Goal: Information Seeking & Learning: Find specific fact

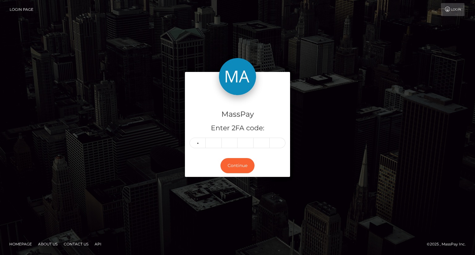
type input "0"
type input "2"
type input "7"
type input "8"
type input "1"
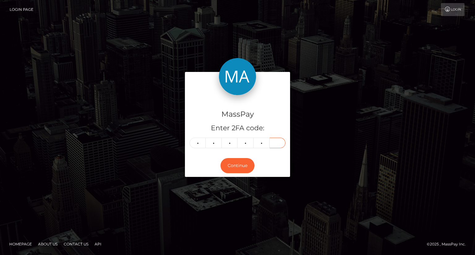
type input "1"
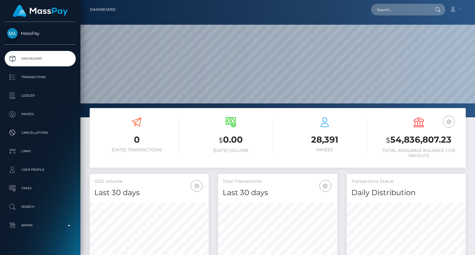
scroll to position [109, 119]
click at [385, 10] on input "text" at bounding box center [400, 10] width 58 height 12
paste input "[EMAIL_ADDRESS][DOMAIN_NAME]"
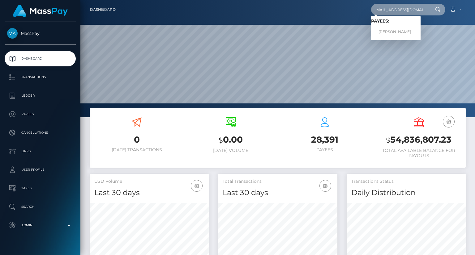
type input "[EMAIL_ADDRESS][DOMAIN_NAME]"
click at [405, 26] on span "Payees: [PERSON_NAME]" at bounding box center [395, 28] width 49 height 19
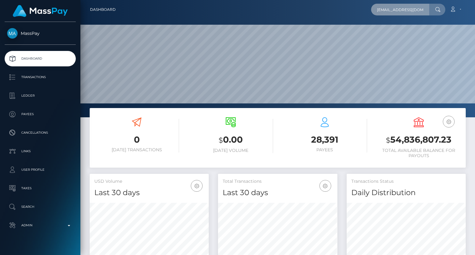
click at [426, 6] on input "[EMAIL_ADDRESS][DOMAIN_NAME]" at bounding box center [400, 10] width 58 height 12
click at [415, 8] on input "saigullapalli60@gmail.com" at bounding box center [400, 10] width 58 height 12
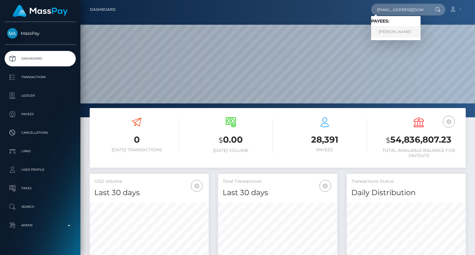
click at [408, 31] on link "Rama Gullapalli" at bounding box center [395, 31] width 49 height 11
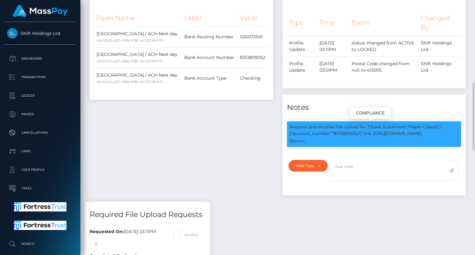
scroll to position [74, 119]
drag, startPoint x: 429, startPoint y: 132, endPoint x: 364, endPoint y: 133, distance: 65.2
click at [364, 133] on p "Request and emailed file upload for ["Bank Statement","Paper Check"] / {"accoun…" at bounding box center [373, 130] width 169 height 13
copy p "link: https://l.maspay.io/9k3im"
click at [428, 140] on div "3:11PM /" at bounding box center [373, 141] width 169 height 6
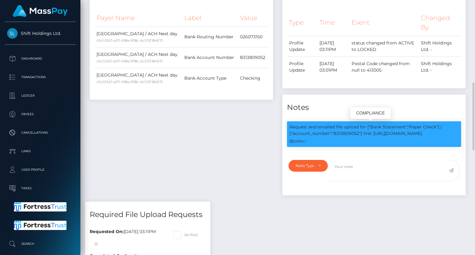
drag, startPoint x: 393, startPoint y: 126, endPoint x: 285, endPoint y: 125, distance: 107.6
click at [285, 125] on div "Request and emailed file upload for ["Bank Statement","Paper Check"] / {"accoun…" at bounding box center [373, 137] width 183 height 32
copy p "Request and emailed file upload for ["Bank Statement","Paper Check"] / {"accoun…"
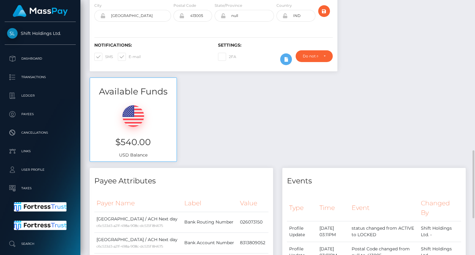
scroll to position [247, 0]
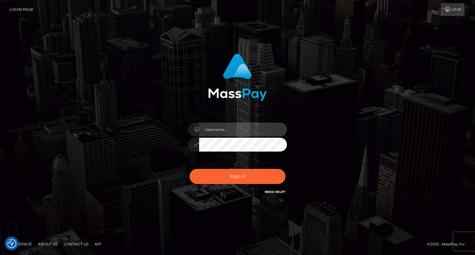
type input "carolina"
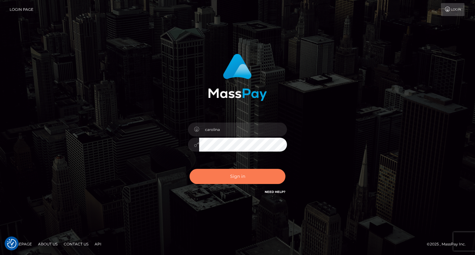
click at [238, 173] on button "Sign in" at bounding box center [237, 176] width 96 height 15
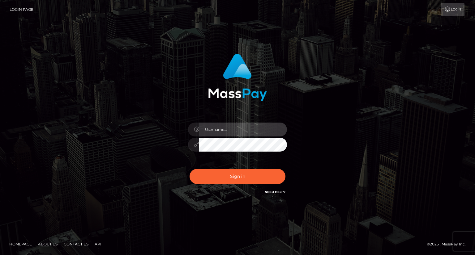
type input "carolina"
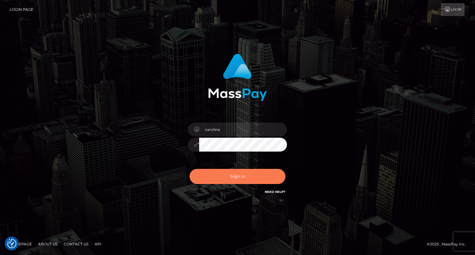
click at [242, 180] on button "Sign in" at bounding box center [237, 176] width 96 height 15
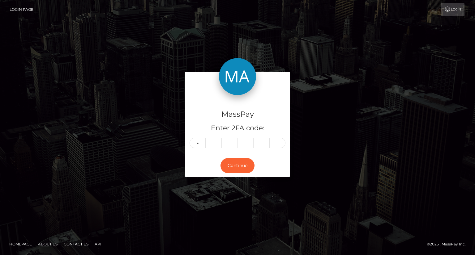
type input "5"
type input "1"
type input "7"
type input "0"
type input "3"
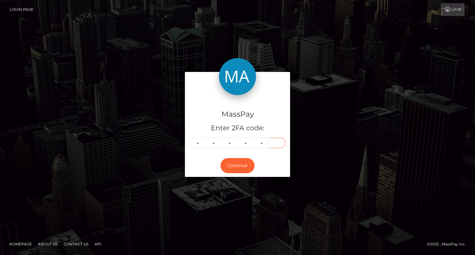
type input "3"
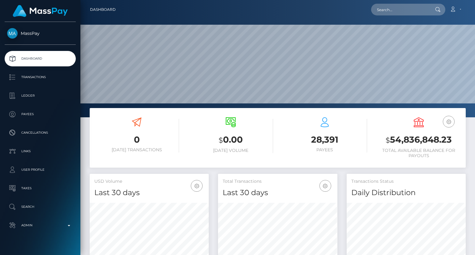
scroll to position [109, 119]
click at [394, 11] on input "text" at bounding box center [400, 10] width 58 height 12
paste input "natascha.geis@web.de"
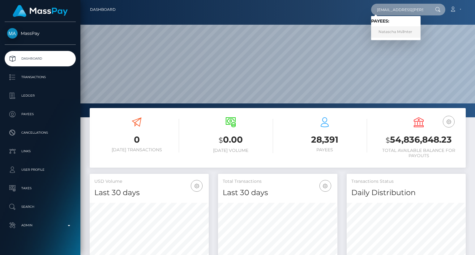
type input "natascha.geis@web.de"
click at [413, 32] on link "Natascha M√∂nter" at bounding box center [395, 31] width 49 height 11
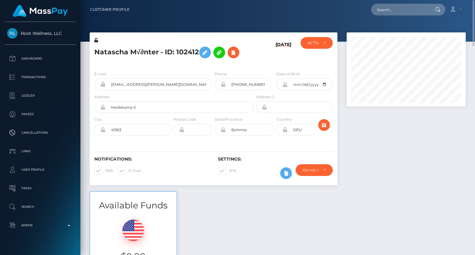
scroll to position [155, 0]
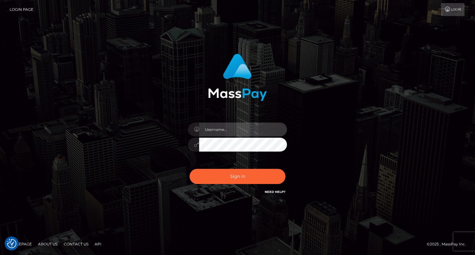
type input "carolina"
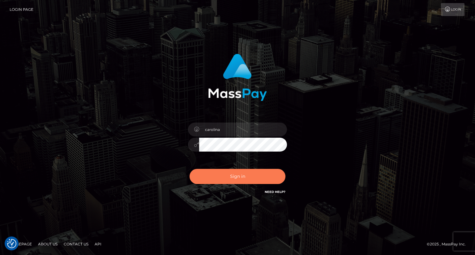
click at [233, 172] on button "Sign in" at bounding box center [237, 176] width 96 height 15
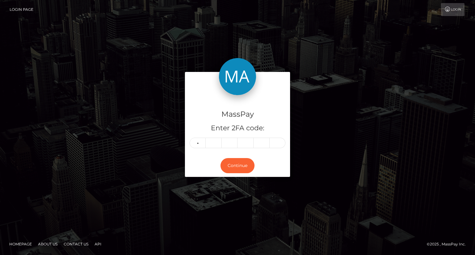
type input "7"
type input "5"
type input "1"
type input "4"
type input "8"
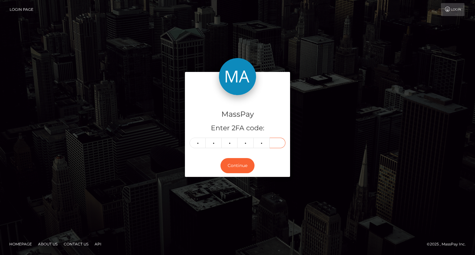
type input "4"
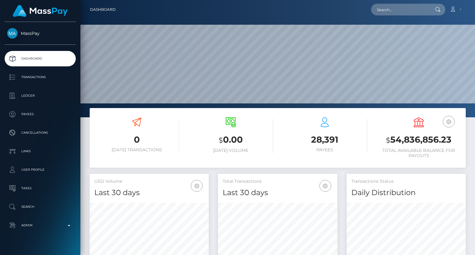
scroll to position [109, 119]
click at [378, 10] on input "text" at bounding box center [400, 10] width 58 height 12
paste input "[EMAIL_ADDRESS][DOMAIN_NAME]"
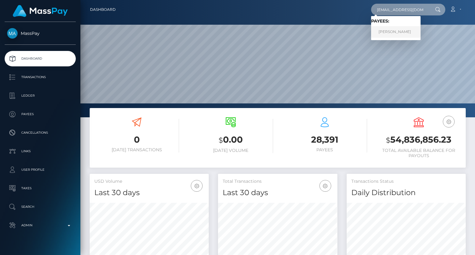
type input "[EMAIL_ADDRESS][DOMAIN_NAME]"
click at [393, 35] on link "[PERSON_NAME]" at bounding box center [395, 31] width 49 height 11
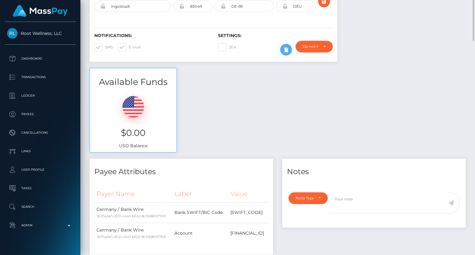
scroll to position [31, 0]
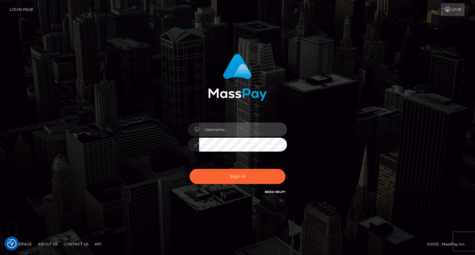
type input "carolina"
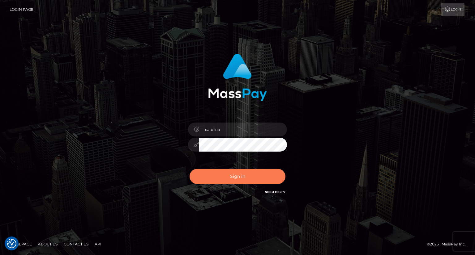
click at [249, 177] on button "Sign in" at bounding box center [237, 176] width 96 height 15
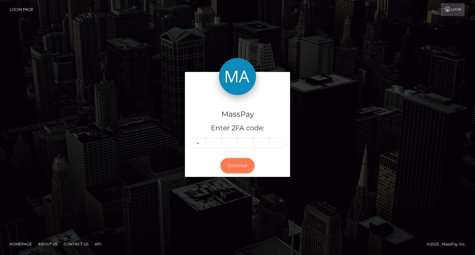
type input "2"
type input "4"
type input "2"
type input "1"
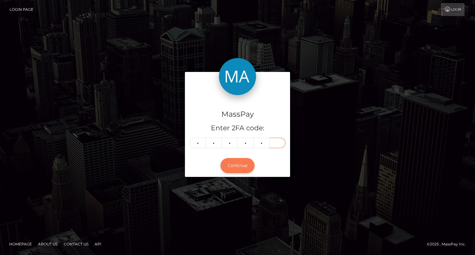
type input "3"
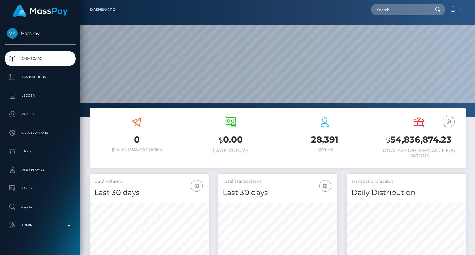
scroll to position [109, 119]
click at [384, 13] on input "text" at bounding box center [400, 10] width 58 height 12
paste input "[PERSON_NAME][EMAIL_ADDRESS][PERSON_NAME][DOMAIN_NAME]"
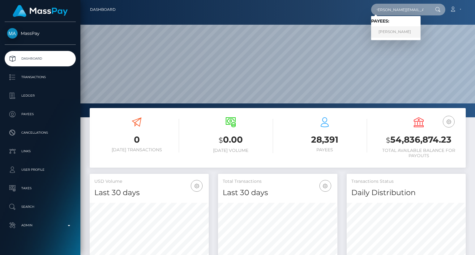
type input "[PERSON_NAME][EMAIL_ADDRESS][PERSON_NAME][DOMAIN_NAME]"
click at [399, 31] on link "[PERSON_NAME]" at bounding box center [395, 31] width 49 height 11
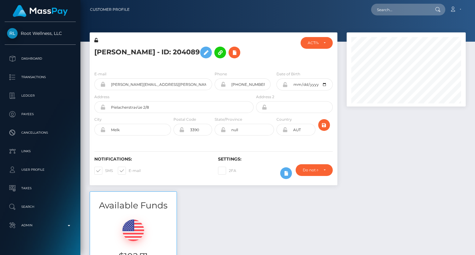
scroll to position [74, 119]
click at [296, 130] on input "AUT" at bounding box center [301, 130] width 28 height 12
click at [359, 142] on div at bounding box center [406, 111] width 128 height 159
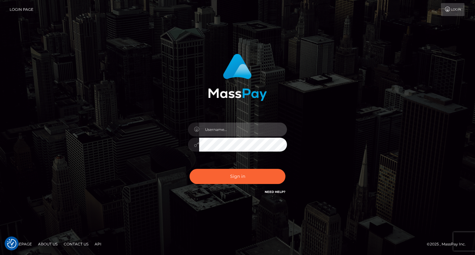
type input "carolina"
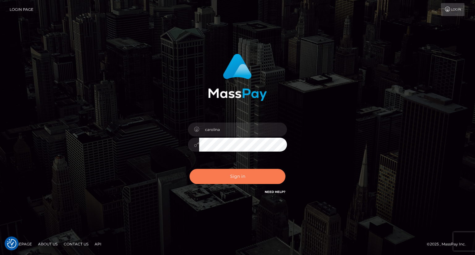
click at [244, 176] on button "Sign in" at bounding box center [237, 176] width 96 height 15
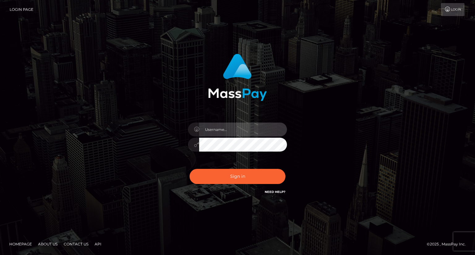
type input "carolina"
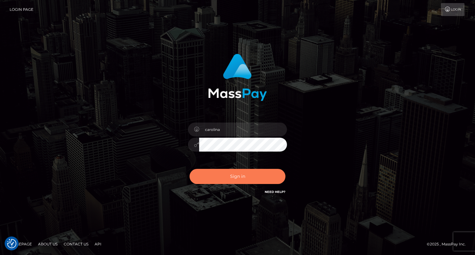
click at [262, 174] on button "Sign in" at bounding box center [237, 176] width 96 height 15
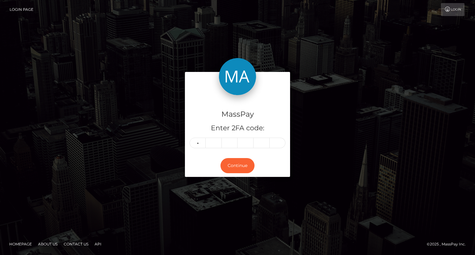
type input "7"
type input "0"
type input "2"
type input "3"
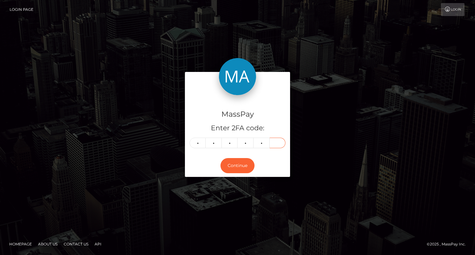
type input "1"
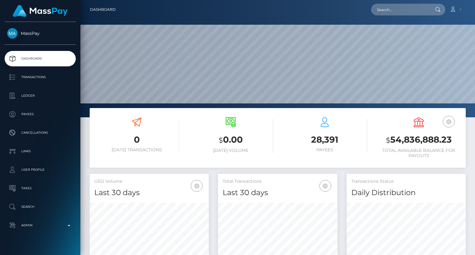
scroll to position [109, 119]
click at [412, 15] on input "text" at bounding box center [400, 10] width 58 height 12
paste input "[EMAIL_ADDRESS][DOMAIN_NAME]"
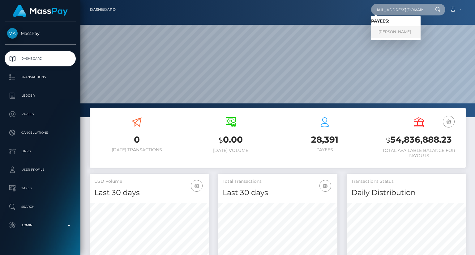
type input "[EMAIL_ADDRESS][DOMAIN_NAME]"
click at [402, 29] on link "[PERSON_NAME]" at bounding box center [395, 31] width 49 height 11
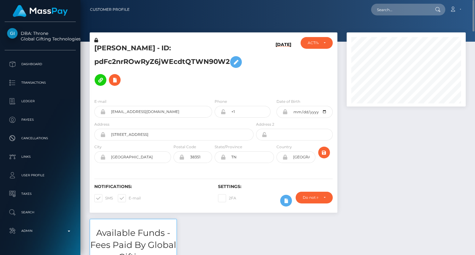
scroll to position [74, 119]
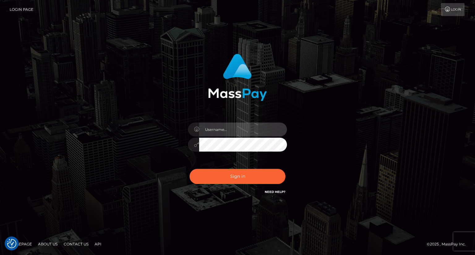
type input "carolina"
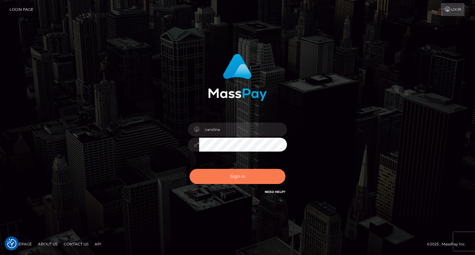
click at [248, 177] on button "Sign in" at bounding box center [237, 176] width 96 height 15
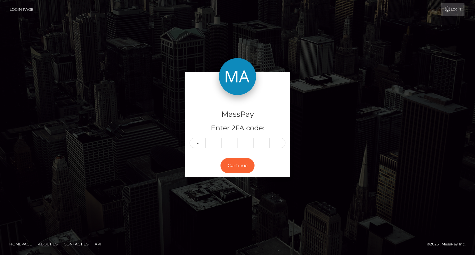
type input "7"
type input "3"
type input "1"
type input "6"
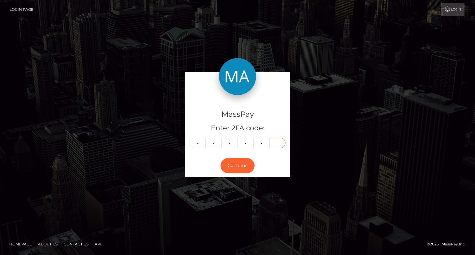
type input "6"
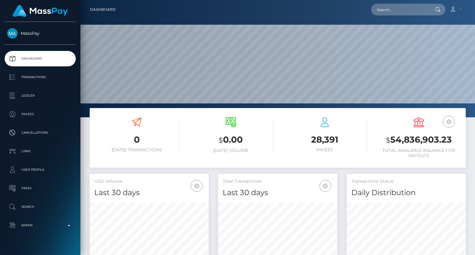
scroll to position [109, 119]
click at [403, 11] on input "text" at bounding box center [400, 10] width 58 height 12
paste input "[EMAIL_ADDRESS][DOMAIN_NAME]"
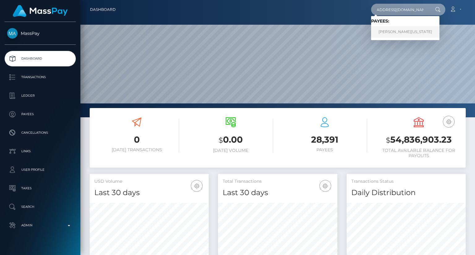
type input "[EMAIL_ADDRESS][DOMAIN_NAME]"
click at [406, 35] on link "ANGELA RENEE WASHINGTON" at bounding box center [405, 31] width 68 height 11
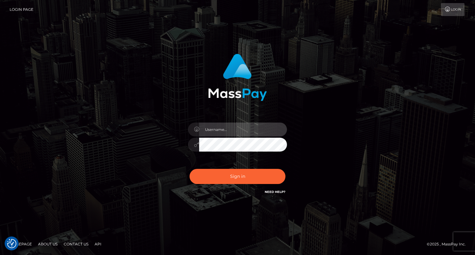
type input "carolina"
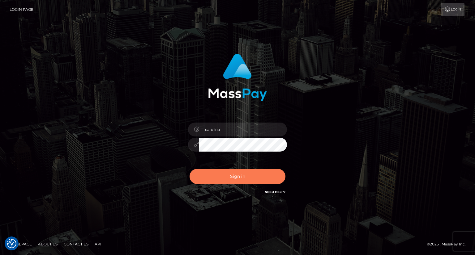
click at [268, 181] on button "Sign in" at bounding box center [237, 176] width 96 height 15
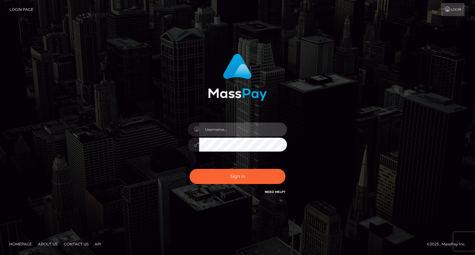
type input "carolina"
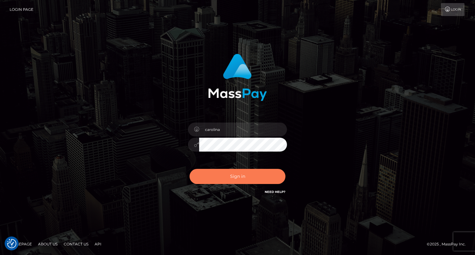
click at [268, 181] on button "Sign in" at bounding box center [237, 176] width 96 height 15
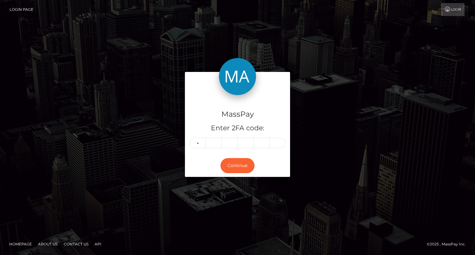
type input "1"
type input "9"
type input "8"
type input "4"
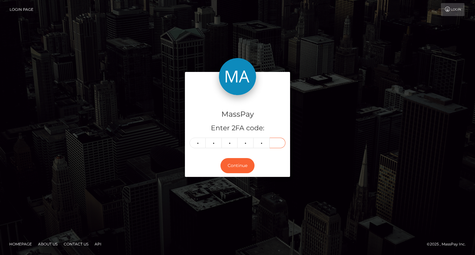
type input "3"
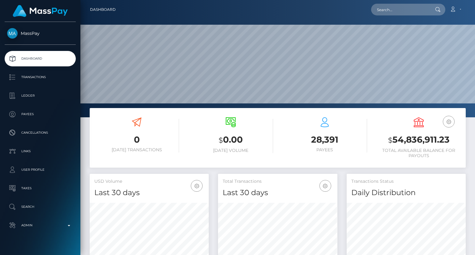
scroll to position [109, 119]
drag, startPoint x: 400, startPoint y: 16, endPoint x: 400, endPoint y: 12, distance: 4.0
click at [400, 16] on nav "Dashboard Loading... Loading... Account Edit Profile" at bounding box center [277, 9] width 394 height 19
click at [400, 12] on input "text" at bounding box center [400, 10] width 58 height 12
paste input "natascha.geis@web.de"
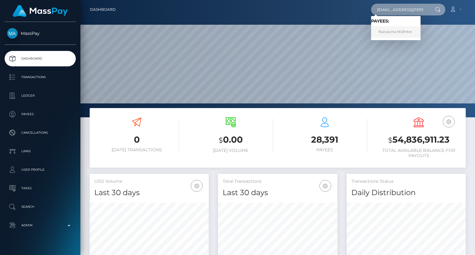
type input "natascha.geis@web.de"
click at [390, 33] on link "Natascha M√∂nter" at bounding box center [395, 31] width 49 height 11
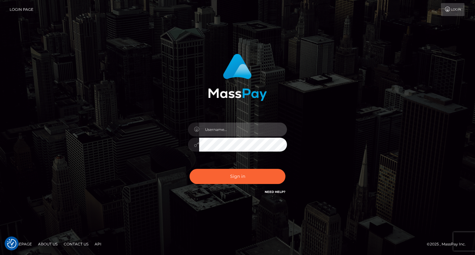
type input "carolina"
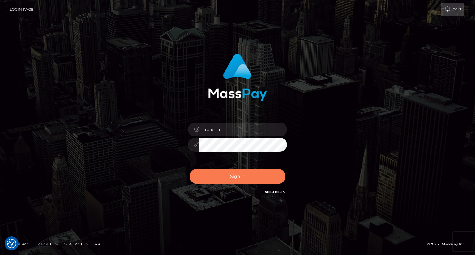
click at [236, 180] on button "Sign in" at bounding box center [237, 176] width 96 height 15
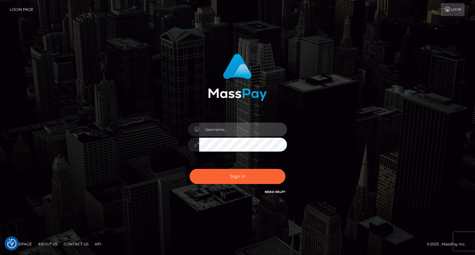
type input "carolina"
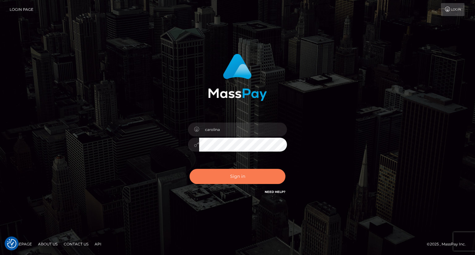
click at [228, 180] on button "Sign in" at bounding box center [237, 176] width 96 height 15
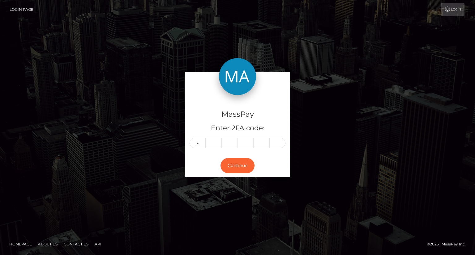
type input "2"
type input "5"
type input "0"
type input "6"
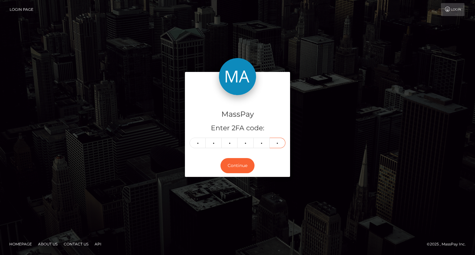
type input "8"
click at [240, 168] on button "Continue" at bounding box center [237, 165] width 34 height 15
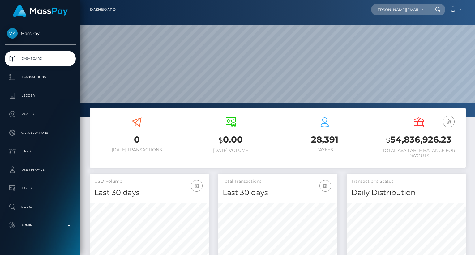
scroll to position [109, 119]
type input "bruckner.bettina@kabsi.at"
click at [394, 32] on link "Bettina Bruckner" at bounding box center [395, 31] width 49 height 11
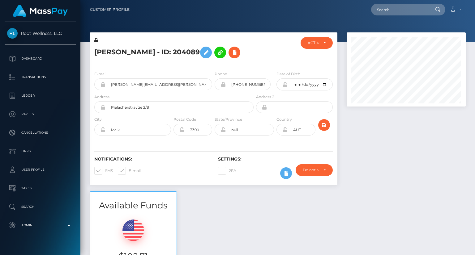
scroll to position [74, 119]
drag, startPoint x: 0, startPoint y: 0, endPoint x: 199, endPoint y: 51, distance: 205.4
click at [199, 51] on div "Bettina Bruckner - ID: 204089" at bounding box center [172, 51] width 165 height 29
copy h5 "Bettina Bruckner - ID: 204089"
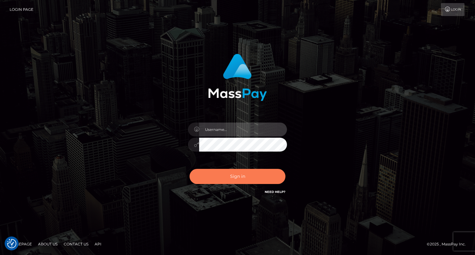
type input "carolina"
click at [240, 180] on button "Sign in" at bounding box center [237, 176] width 96 height 15
type input "carolina"
click at [244, 178] on button "Sign in" at bounding box center [237, 176] width 96 height 15
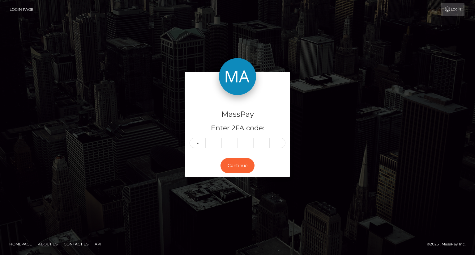
type input "3"
type input "5"
type input "0"
type input "3"
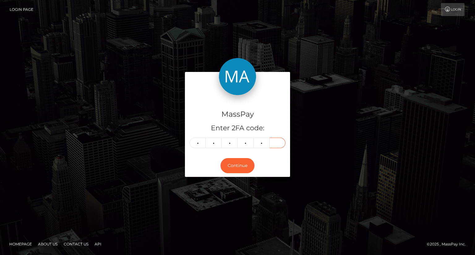
type input "1"
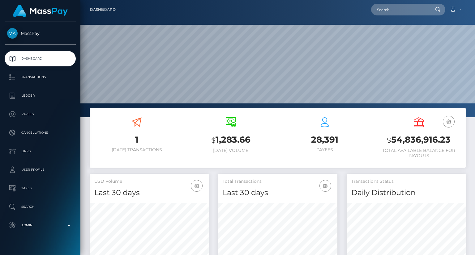
scroll to position [109, 119]
click at [385, 4] on div "Loading... Loading... Account Edit Profile Logout" at bounding box center [293, 9] width 345 height 13
click at [378, 12] on input "text" at bounding box center [400, 10] width 58 height 12
drag, startPoint x: 384, startPoint y: 10, endPoint x: 401, endPoint y: 6, distance: 17.5
click at [384, 10] on input "text" at bounding box center [400, 10] width 58 height 12
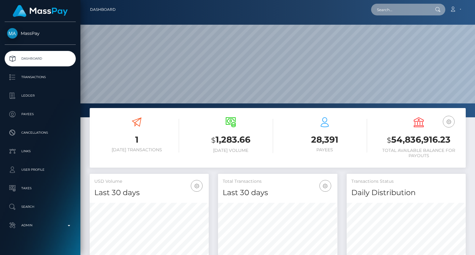
click at [410, 4] on input "text" at bounding box center [400, 10] width 58 height 12
click at [406, 7] on input "text" at bounding box center [400, 10] width 58 height 12
drag, startPoint x: 407, startPoint y: 8, endPoint x: 389, endPoint y: 24, distance: 24.3
click at [407, 8] on input "text" at bounding box center [400, 10] width 58 height 12
click at [392, 15] on input "text" at bounding box center [400, 10] width 58 height 12
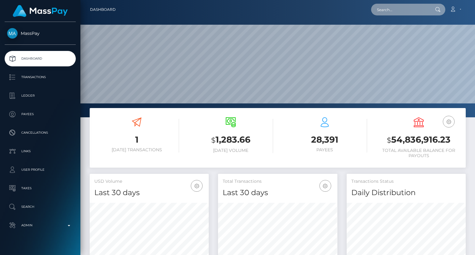
click at [389, 10] on input "text" at bounding box center [400, 10] width 58 height 12
paste input "hhoolehan@micamp.com"
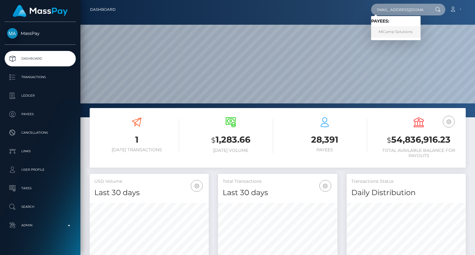
type input "hhoolehan@micamp.com"
click at [395, 32] on link "MiCamp Solutions" at bounding box center [395, 31] width 49 height 11
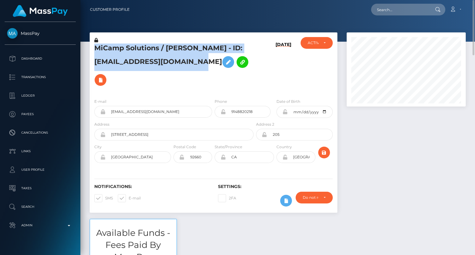
drag, startPoint x: 95, startPoint y: 47, endPoint x: 195, endPoint y: 56, distance: 101.1
click at [195, 56] on h5 "MiCamp Solutions / [PERSON_NAME] - ID: [EMAIL_ADDRESS][DOMAIN_NAME]" at bounding box center [172, 66] width 156 height 45
copy h5 "MiCamp Solutions / [PERSON_NAME] - ID: [EMAIL_ADDRESS][DOMAIN_NAME]"
